Goal: Communication & Community: Connect with others

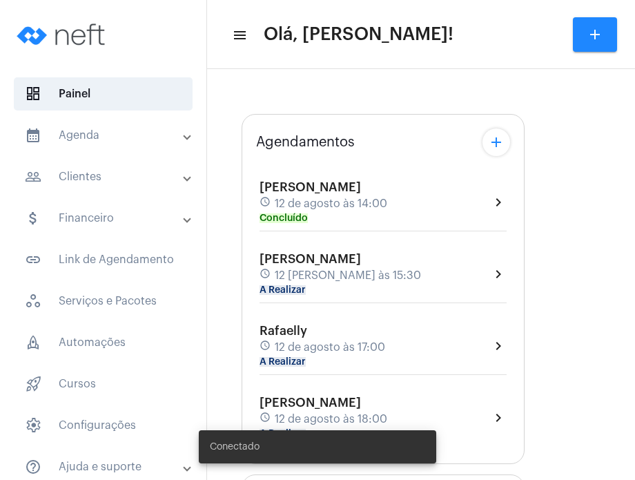
type input "[URL][DOMAIN_NAME][PERSON_NAME][PERSON_NAME]"
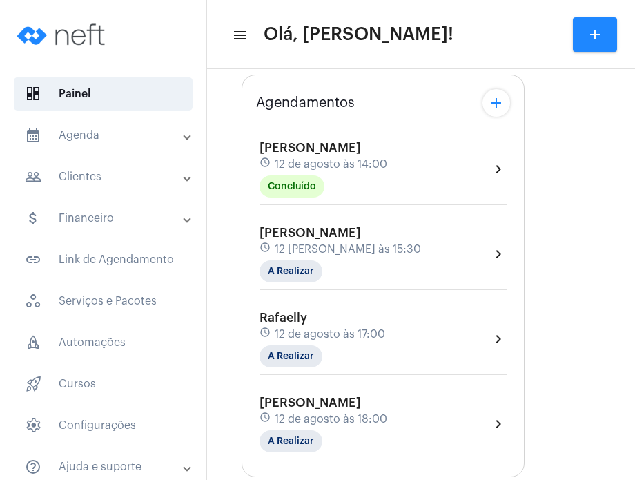
scroll to position [252, 0]
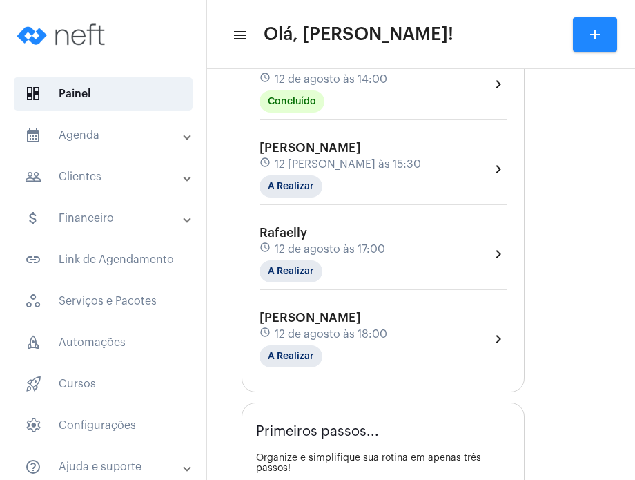
click at [462, 235] on div "Rafaelly schedule 12 [PERSON_NAME] às 17:00 A Realizar chevron_right" at bounding box center [383, 254] width 247 height 57
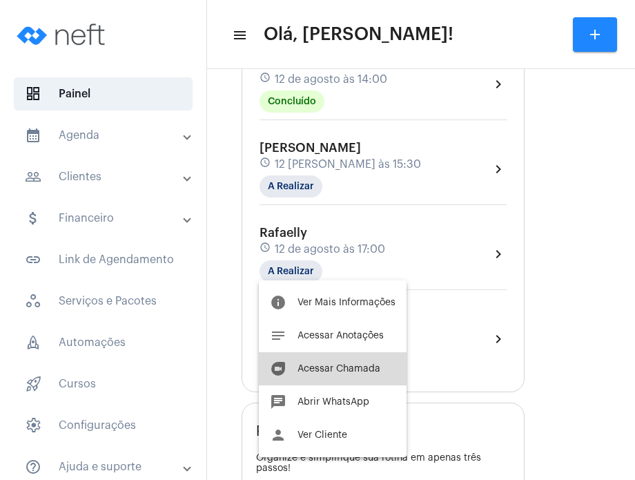
click at [364, 369] on span "Acessar Chamada" at bounding box center [339, 369] width 83 height 10
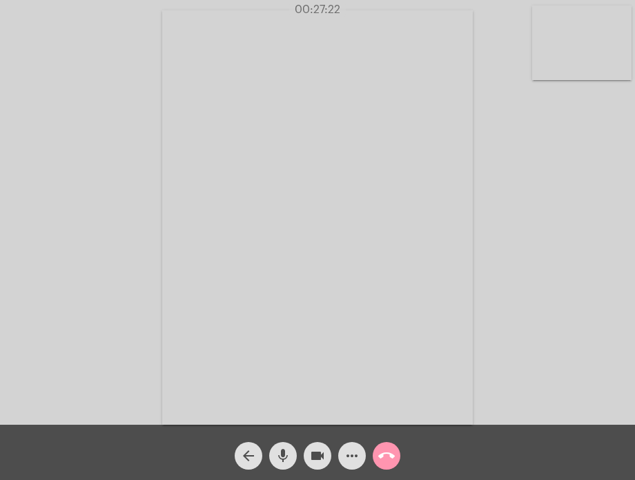
click at [546, 355] on div "Acessando Câmera e Microfone..." at bounding box center [317, 215] width 632 height 425
click at [391, 453] on mat-icon "call_end" at bounding box center [386, 455] width 17 height 17
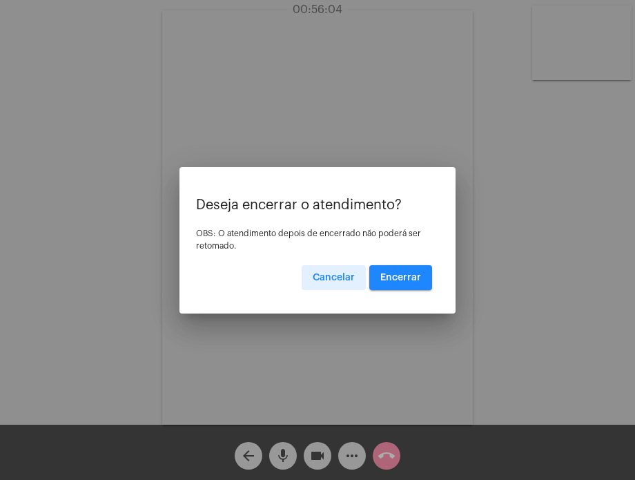
click at [406, 267] on button "Encerrar" at bounding box center [400, 277] width 63 height 25
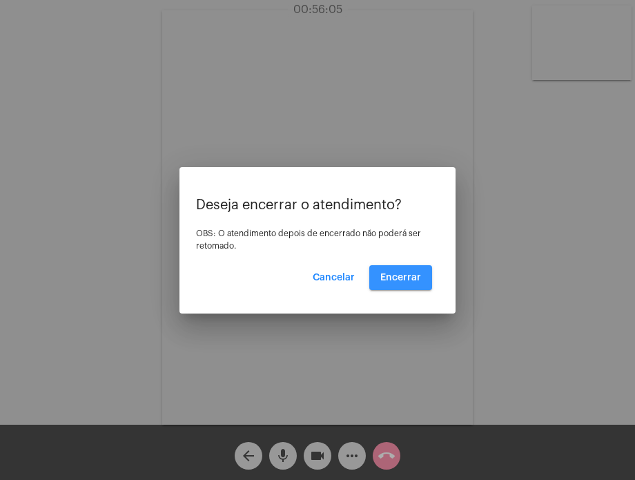
click at [406, 267] on button "Encerrar" at bounding box center [400, 277] width 63 height 25
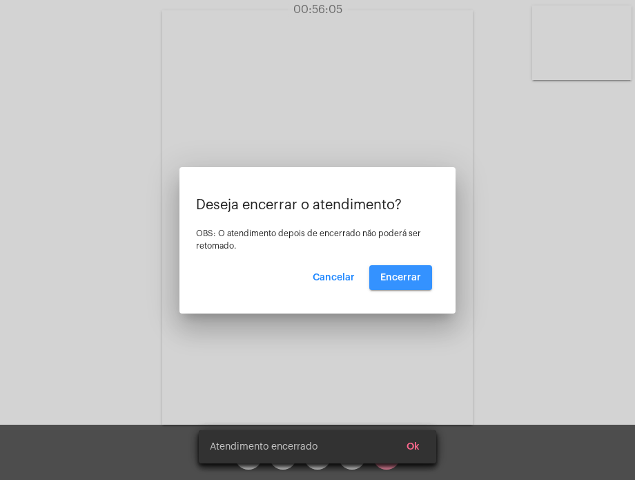
click at [406, 267] on button "Encerrar" at bounding box center [400, 277] width 63 height 25
click at [406, 267] on video at bounding box center [317, 217] width 311 height 414
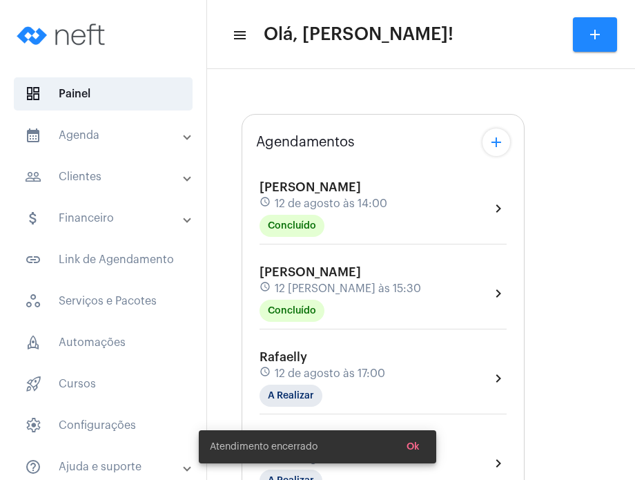
type input "[URL][DOMAIN_NAME][PERSON_NAME][PERSON_NAME]"
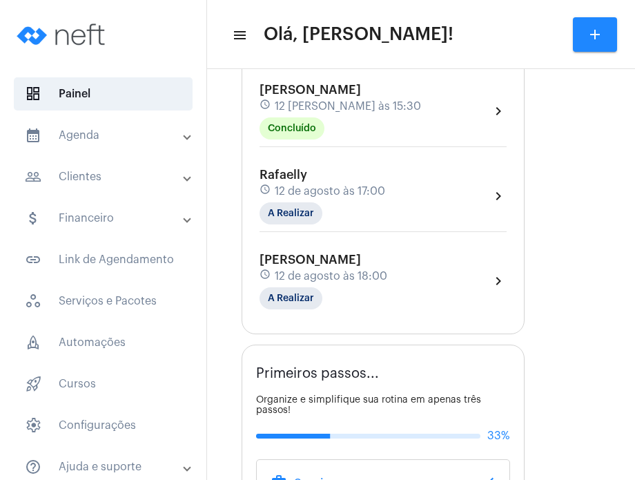
scroll to position [320, 0]
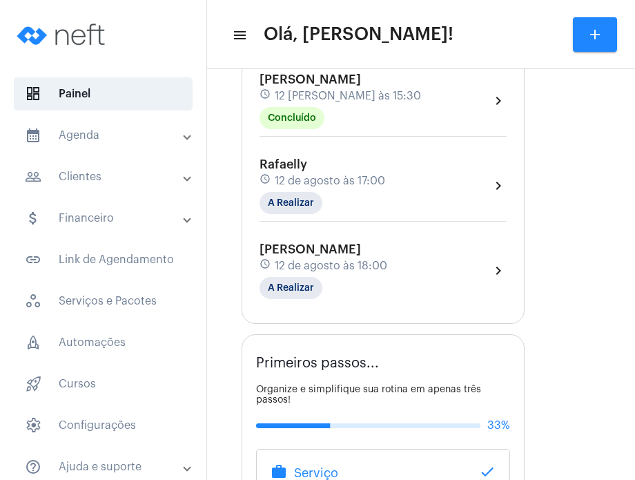
click at [389, 272] on div "[PERSON_NAME] schedule 12 [PERSON_NAME] às 18:00 A Realizar chevron_right" at bounding box center [383, 270] width 247 height 57
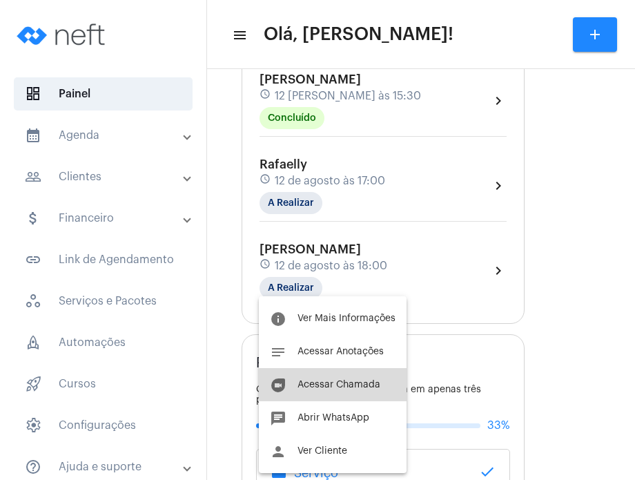
click at [358, 376] on button "duo [PERSON_NAME]" at bounding box center [333, 384] width 148 height 33
